Goal: Book appointment/travel/reservation

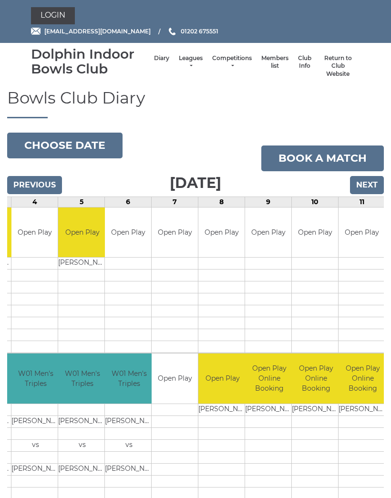
click at [363, 187] on input "Next" at bounding box center [367, 185] width 34 height 18
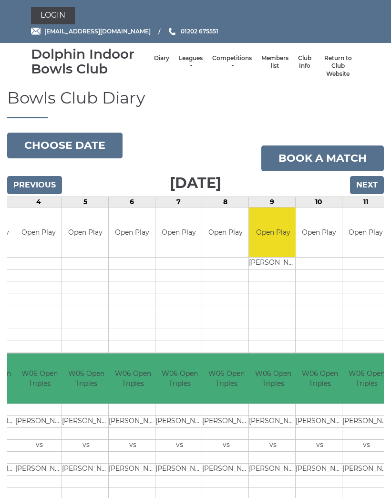
click at [366, 186] on input "Next" at bounding box center [367, 185] width 34 height 18
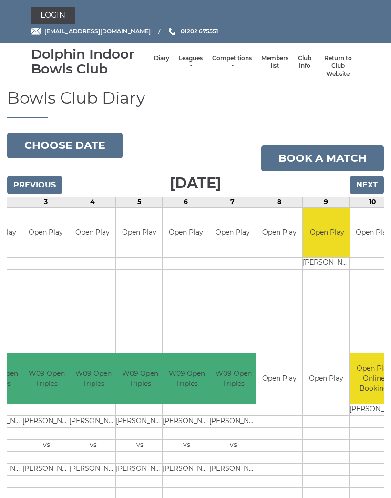
click at [369, 186] on input "Next" at bounding box center [367, 185] width 34 height 18
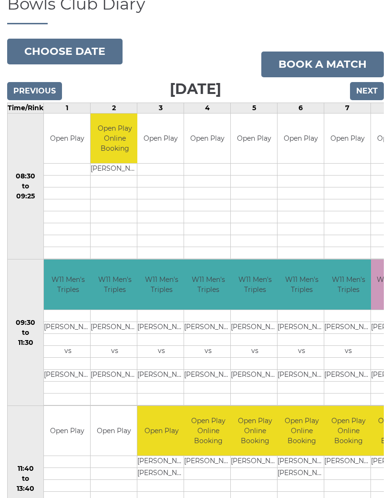
scroll to position [94, 0]
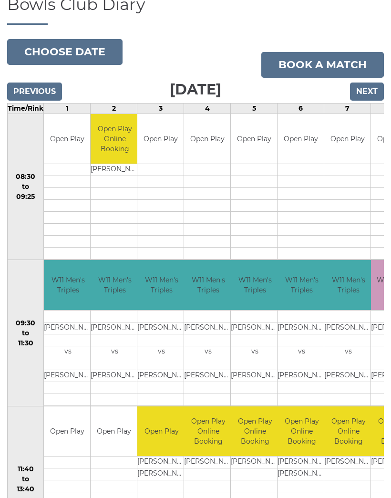
click at [363, 90] on input "Next" at bounding box center [367, 92] width 34 height 18
